Goal: Task Accomplishment & Management: Use online tool/utility

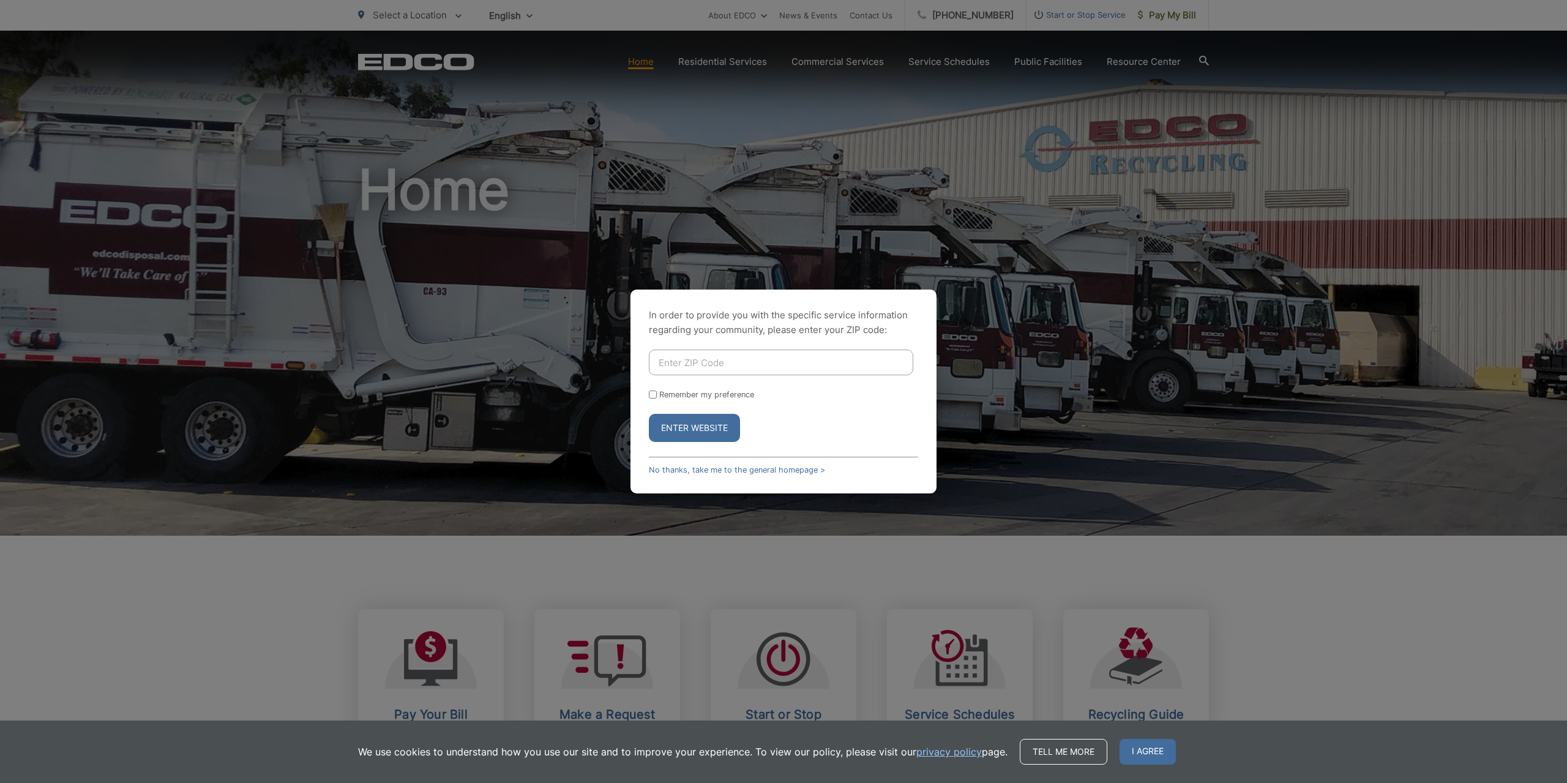
click at [711, 369] on input "Enter ZIP Code" at bounding box center [781, 363] width 265 height 26
type input "92082"
click at [694, 438] on button "Enter Website" at bounding box center [694, 428] width 91 height 28
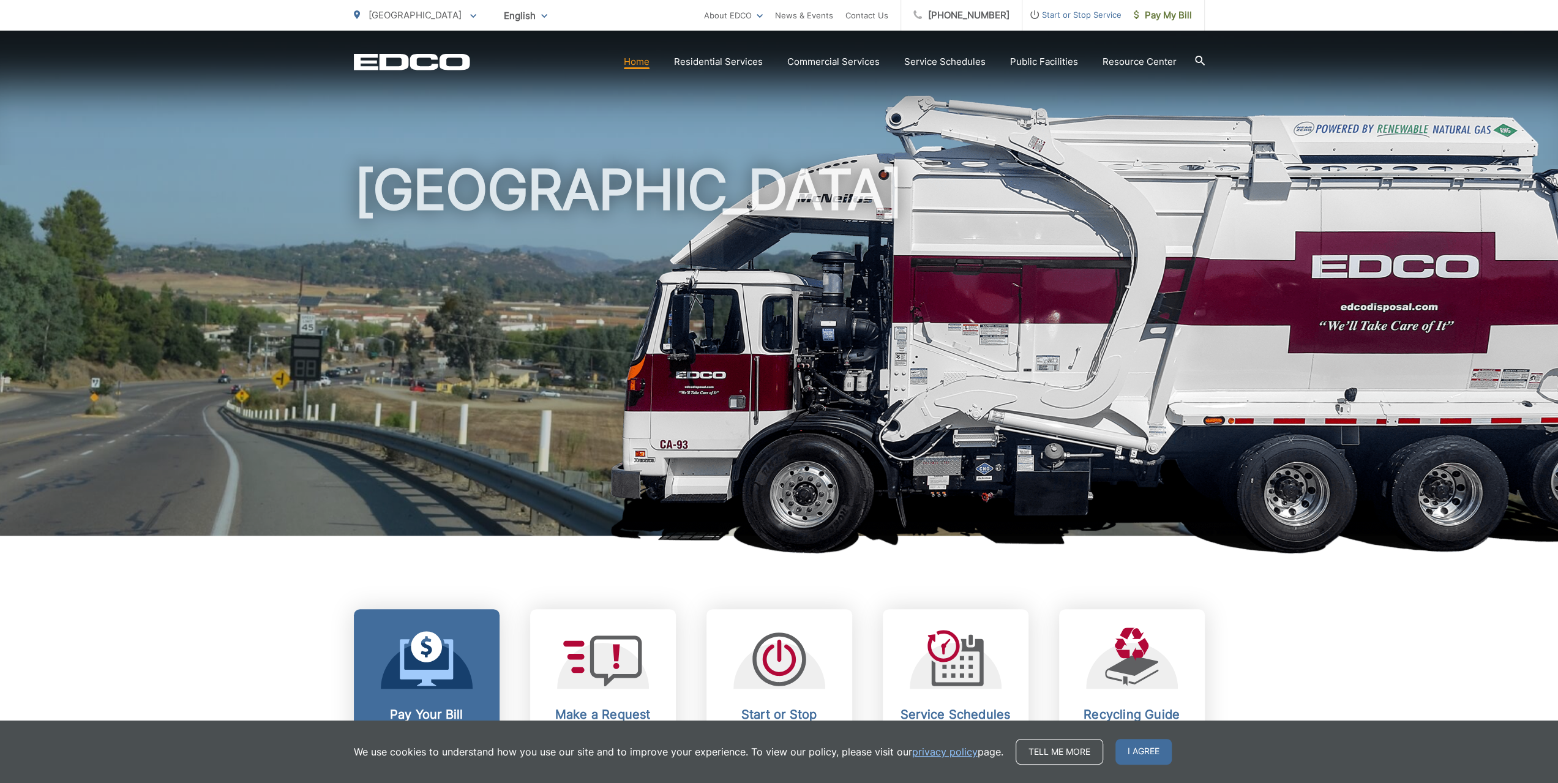
click at [408, 654] on icon at bounding box center [427, 658] width 54 height 55
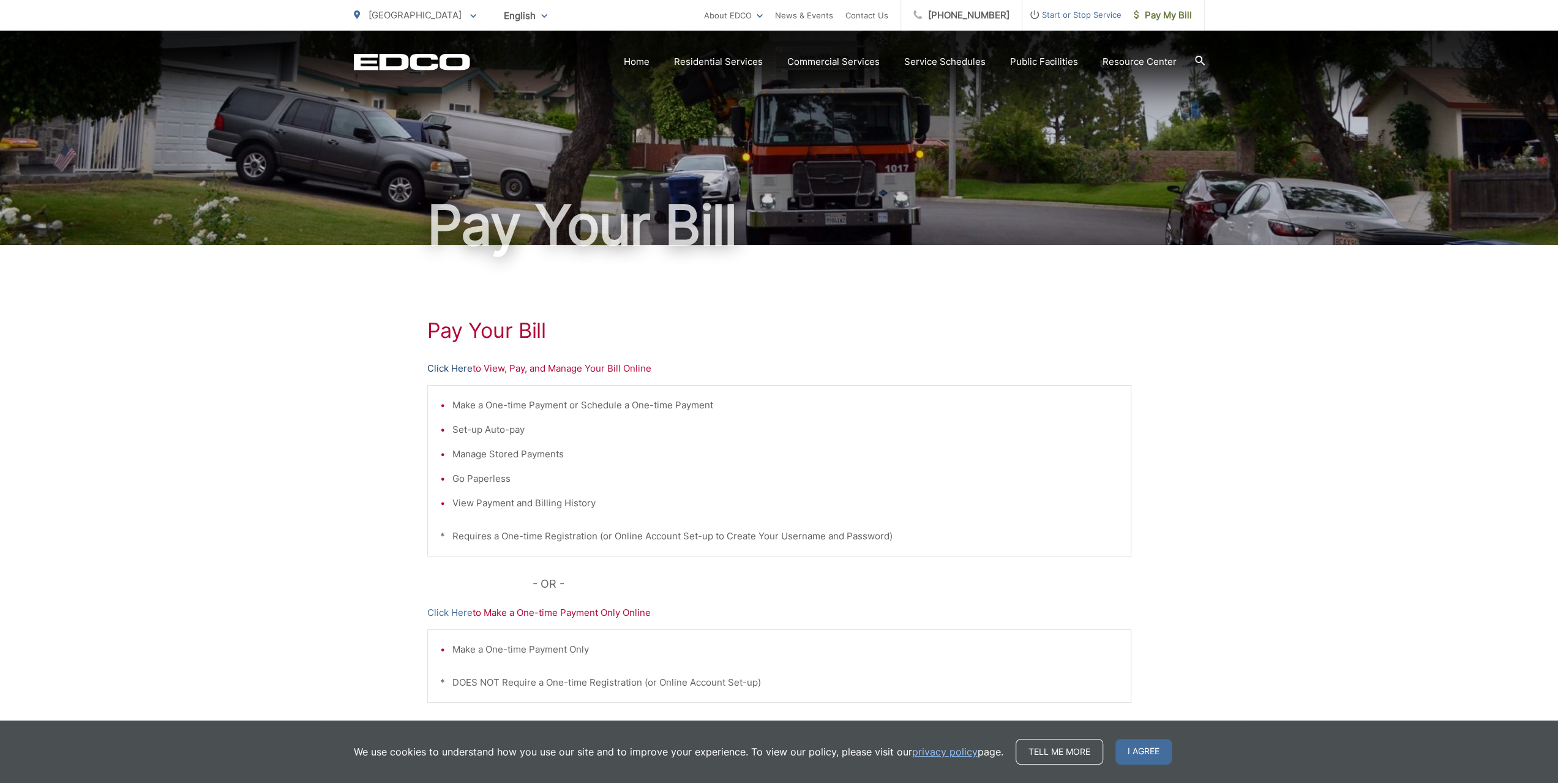
click at [452, 367] on link "Click Here" at bounding box center [449, 368] width 45 height 15
